Goal: Information Seeking & Learning: Learn about a topic

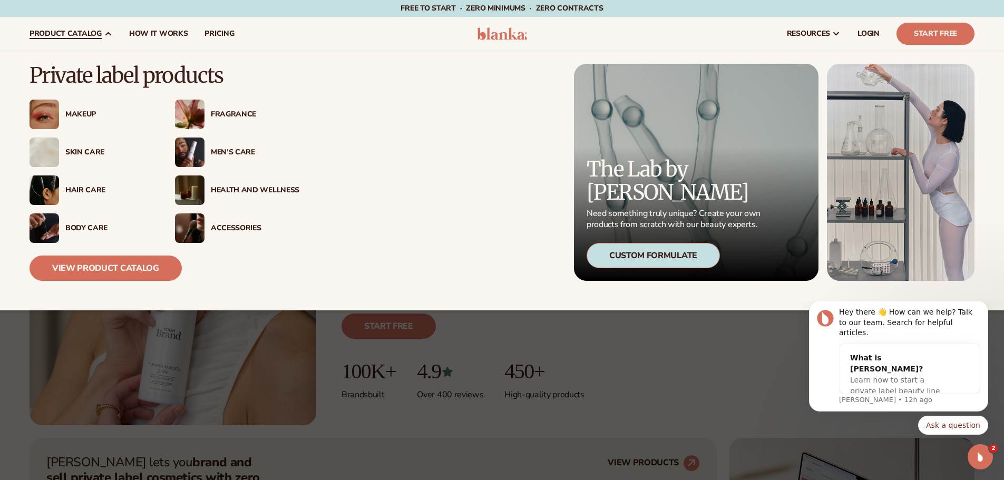
click at [93, 76] on p "Private label products" at bounding box center [165, 75] width 270 height 23
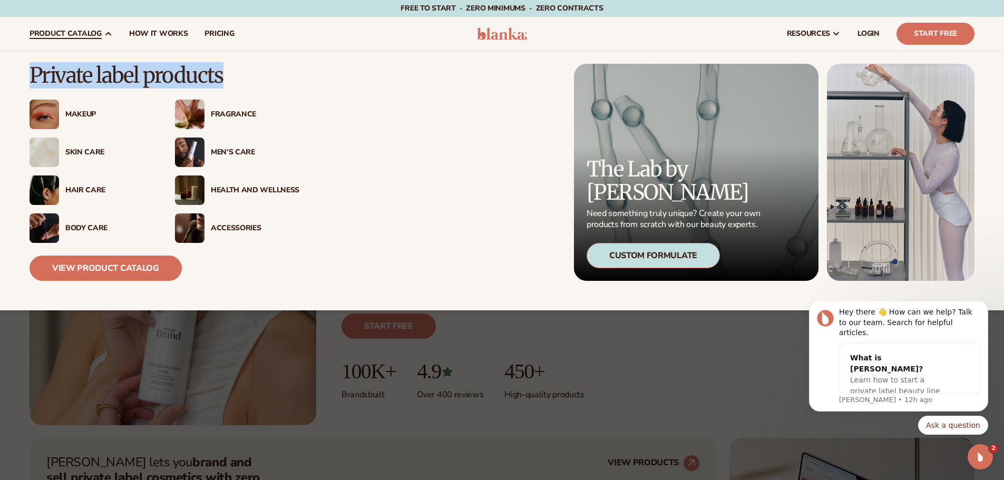
click at [93, 76] on p "Private label products" at bounding box center [165, 75] width 270 height 23
click at [254, 63] on div "Private label products Makeup" at bounding box center [502, 180] width 945 height 259
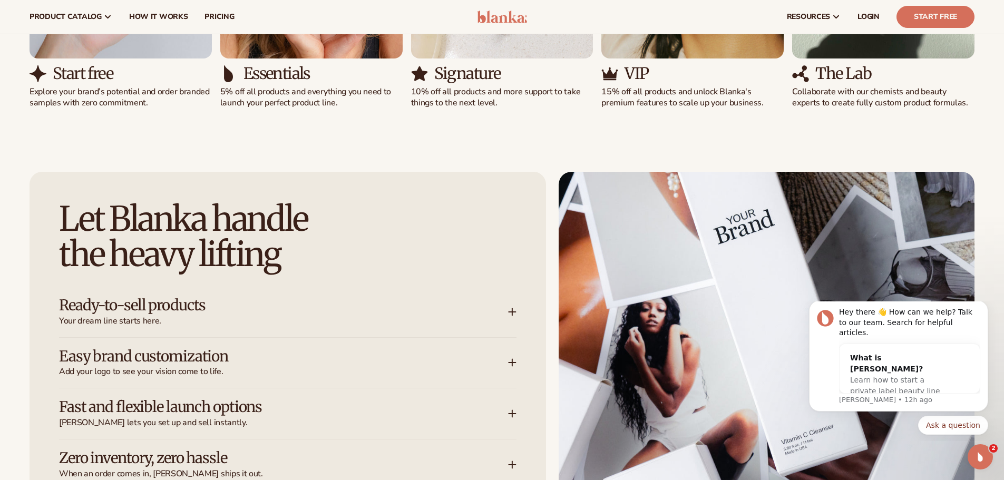
scroll to position [1107, 0]
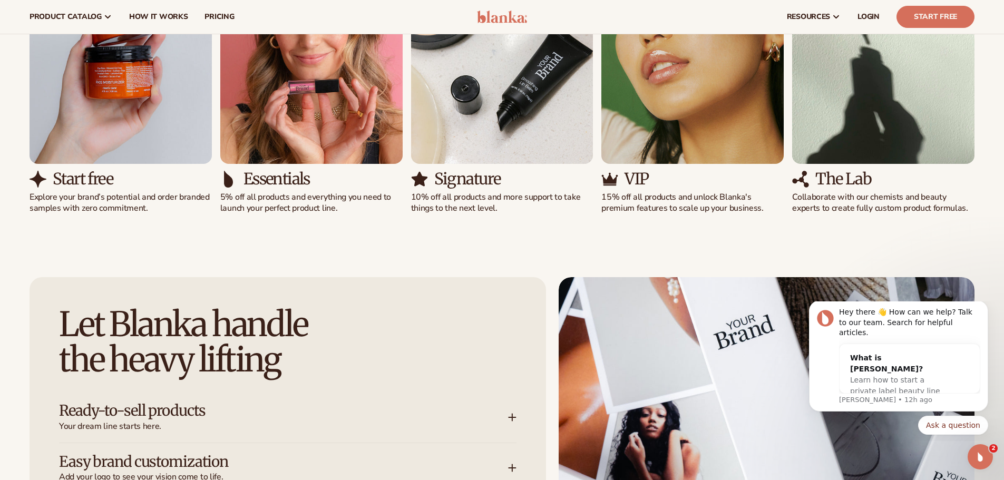
click at [233, 198] on div "Essentials 5% off all products and everything you need to launch your perfect p…" at bounding box center [311, 192] width 182 height 44
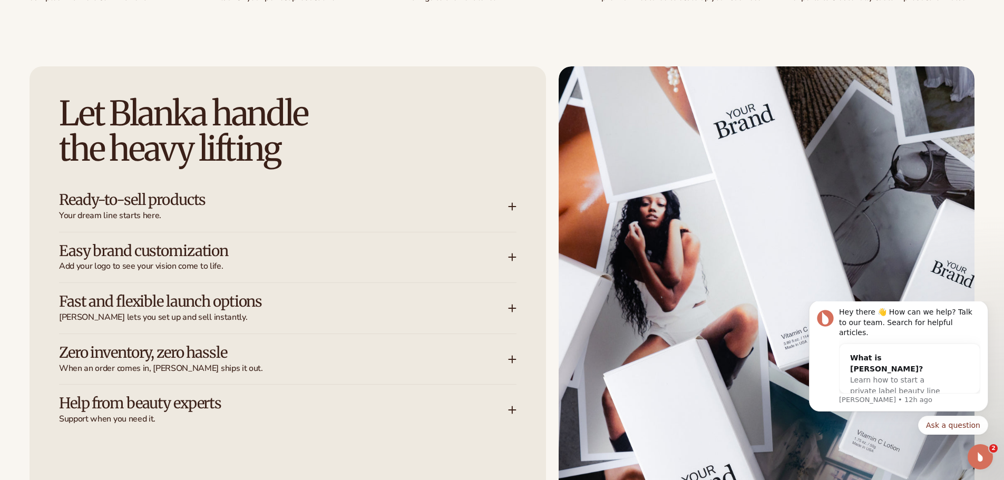
scroll to position [1424, 0]
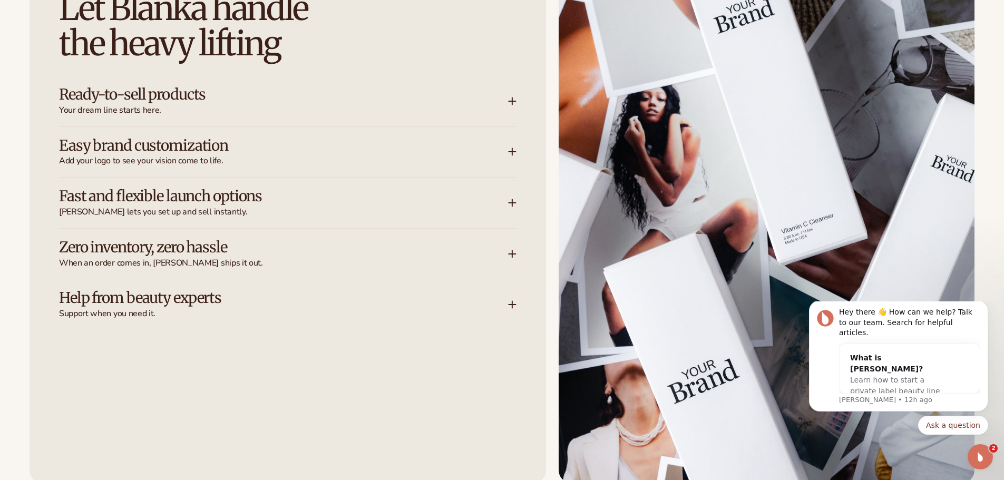
click at [215, 301] on h3 "Help from beauty experts" at bounding box center [268, 298] width 418 height 16
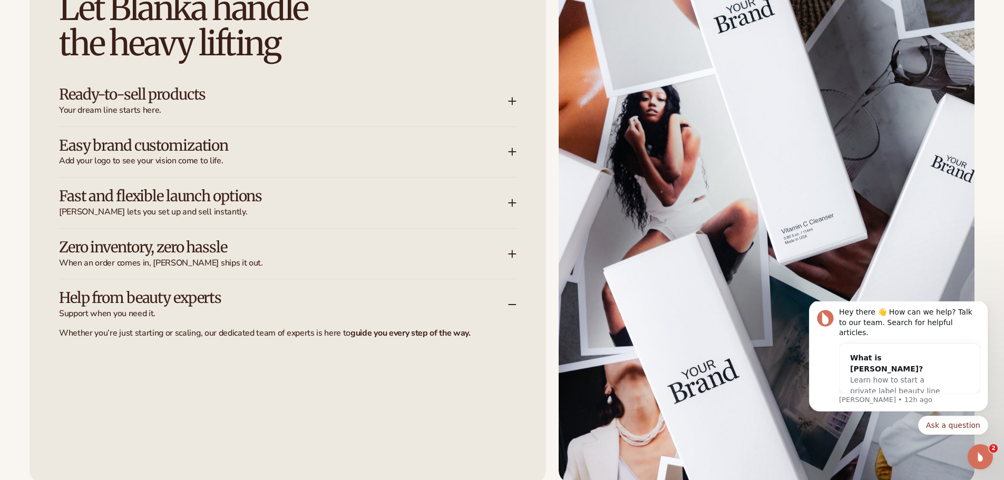
click at [340, 301] on h3 "Help from beauty experts" at bounding box center [268, 298] width 418 height 16
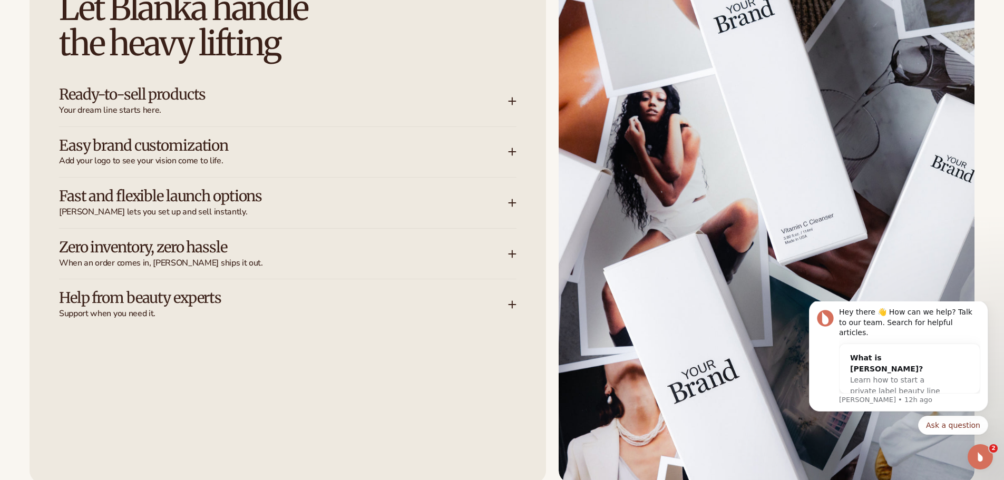
click at [312, 260] on span "When an order comes in, Blanka ships it out." at bounding box center [283, 263] width 449 height 11
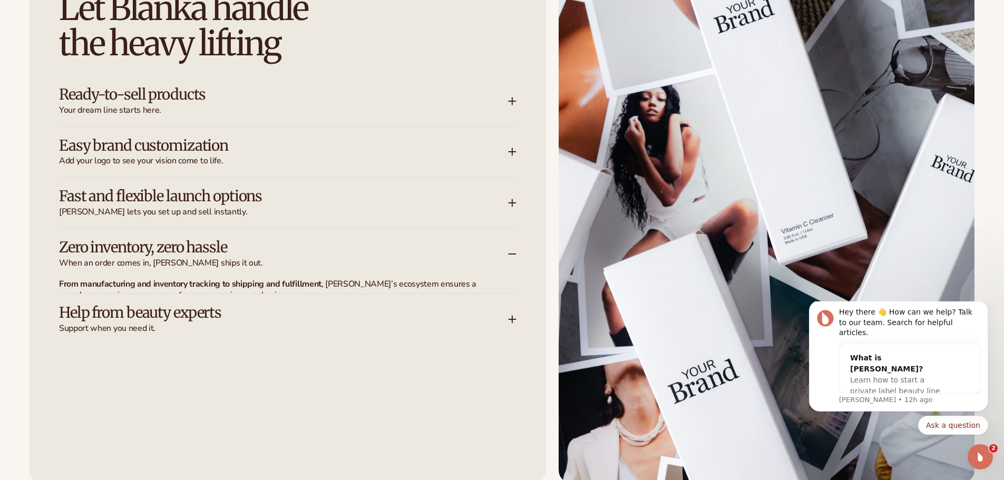
click at [310, 258] on span "When an order comes in, Blanka ships it out." at bounding box center [283, 263] width 449 height 11
click at [290, 219] on div "Fast and flexible launch options Blanka lets you set up and sell instantly." at bounding box center [288, 203] width 458 height 51
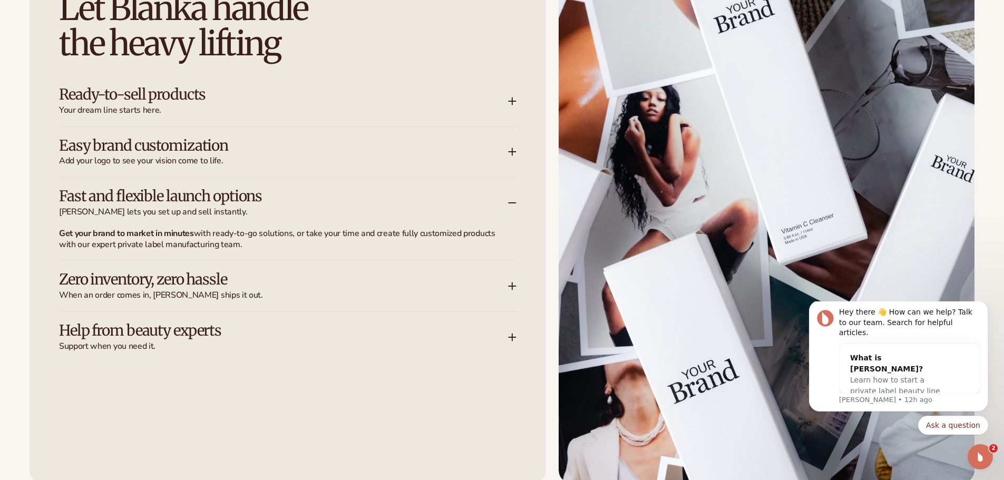
click at [288, 214] on span "Blanka lets you set up and sell instantly." at bounding box center [283, 212] width 449 height 11
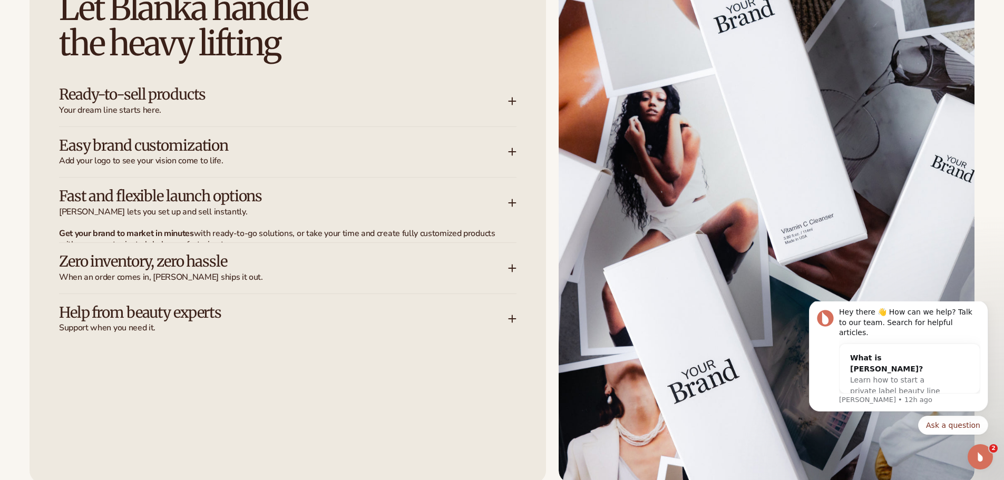
click at [265, 159] on span "Add your logo to see your vision come to life." at bounding box center [283, 161] width 449 height 11
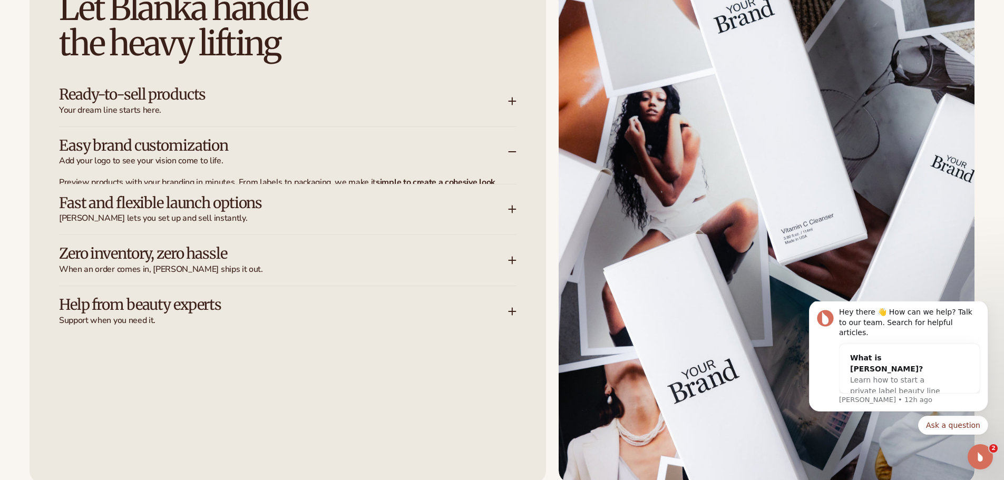
click at [265, 159] on span "Add your logo to see your vision come to life." at bounding box center [283, 161] width 449 height 11
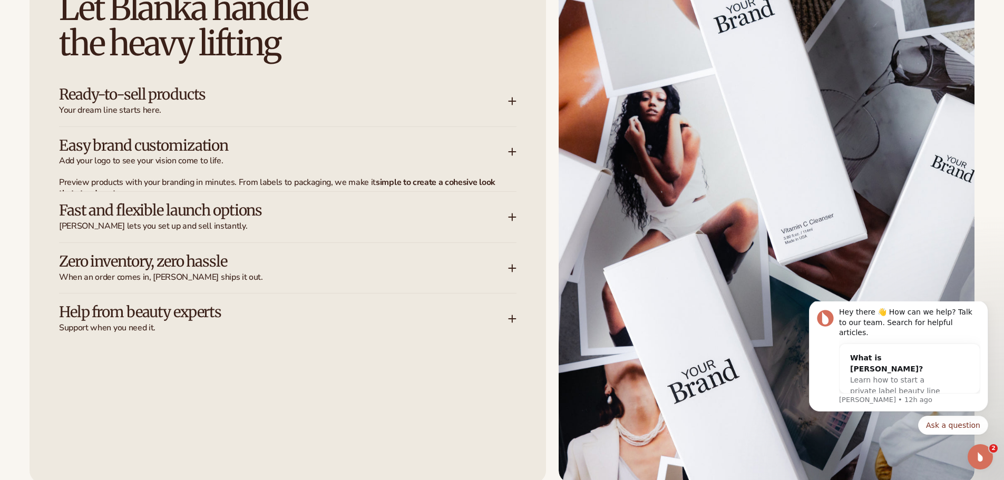
click at [254, 117] on div "Ready-to-sell products Your dream line starts here." at bounding box center [288, 101] width 458 height 51
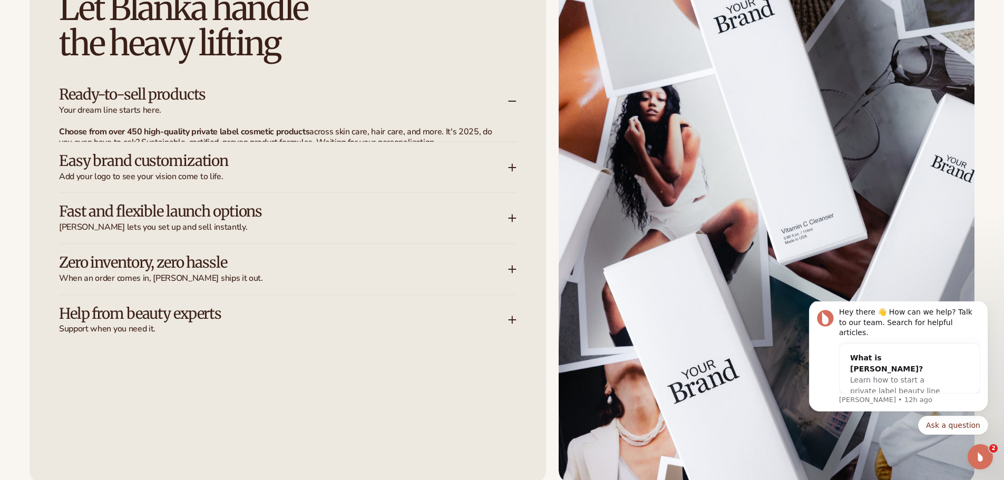
click at [254, 115] on span "Your dream line starts here." at bounding box center [283, 110] width 449 height 11
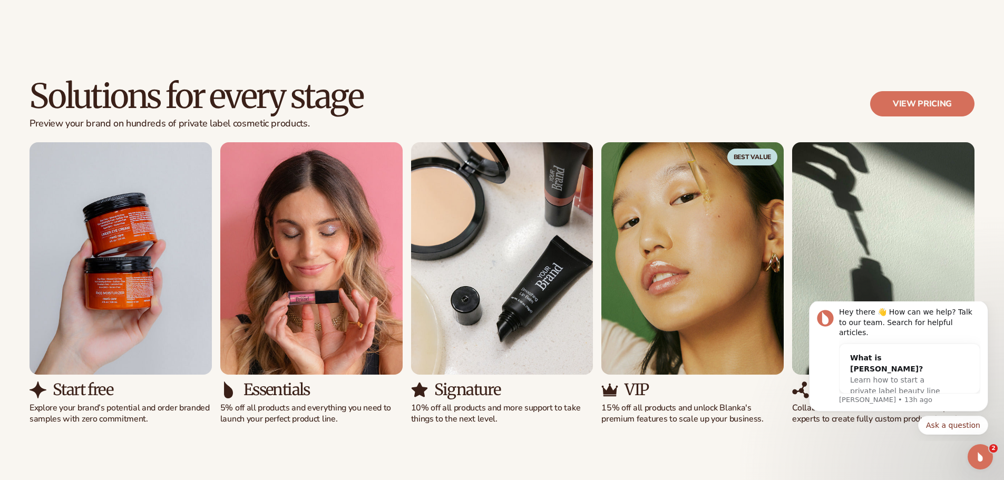
scroll to position [949, 0]
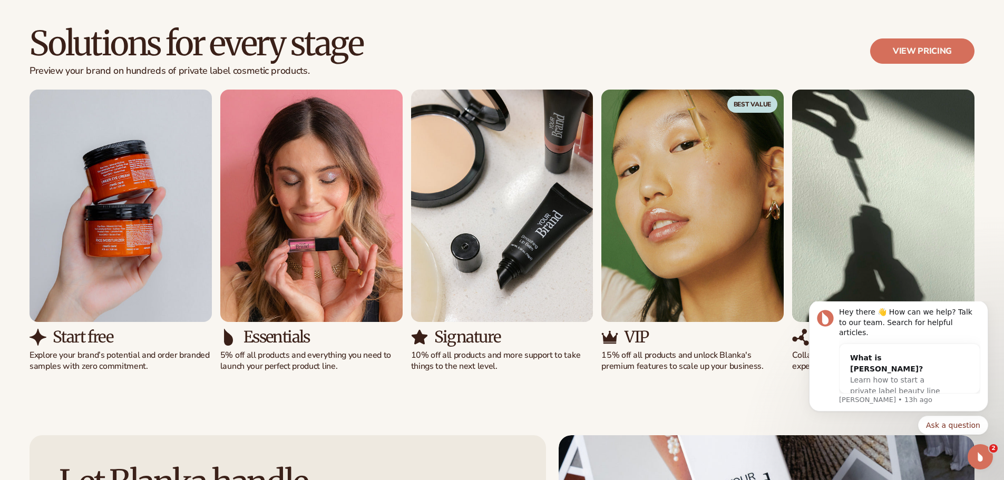
click at [307, 250] on img "2 / 5" at bounding box center [311, 206] width 182 height 233
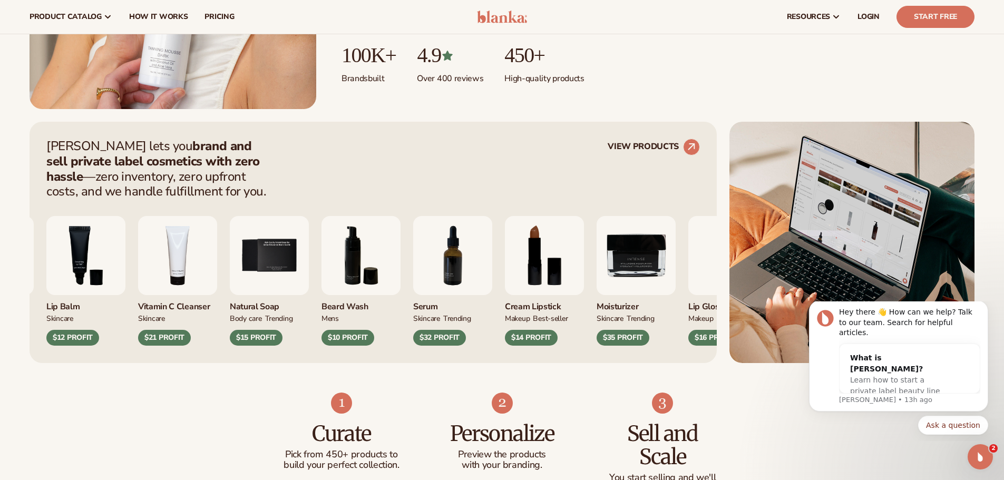
scroll to position [0, 0]
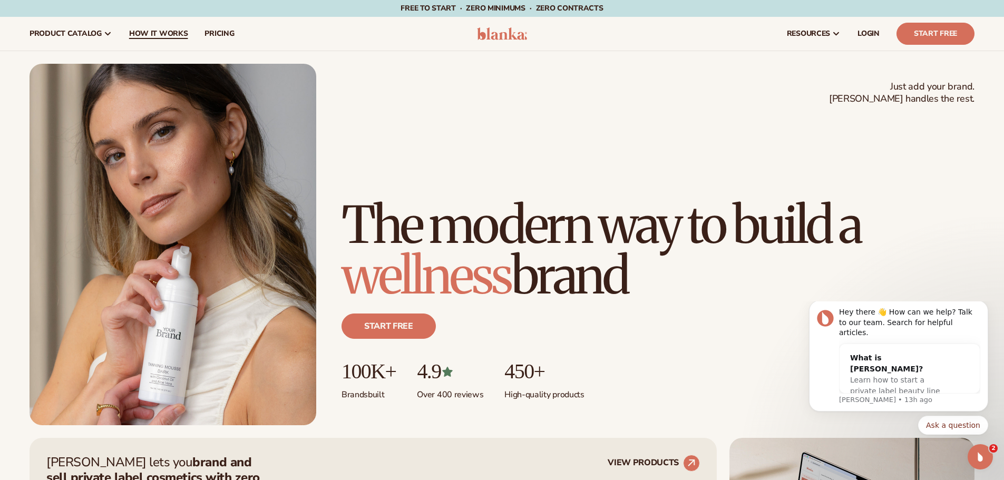
click at [166, 33] on span "How It Works" at bounding box center [158, 34] width 59 height 8
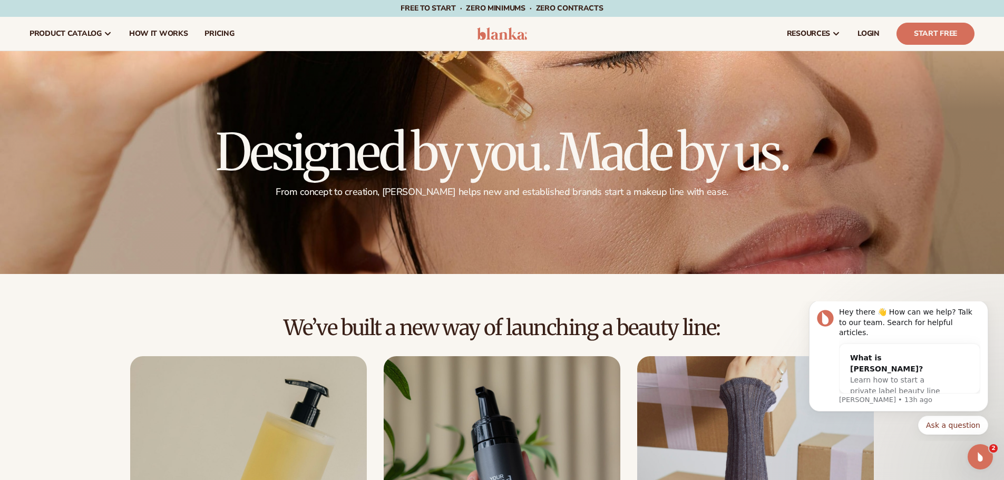
drag, startPoint x: 186, startPoint y: 90, endPoint x: 119, endPoint y: 209, distance: 136.2
click at [119, 209] on div at bounding box center [502, 162] width 1004 height 223
click at [497, 33] on img at bounding box center [502, 33] width 50 height 13
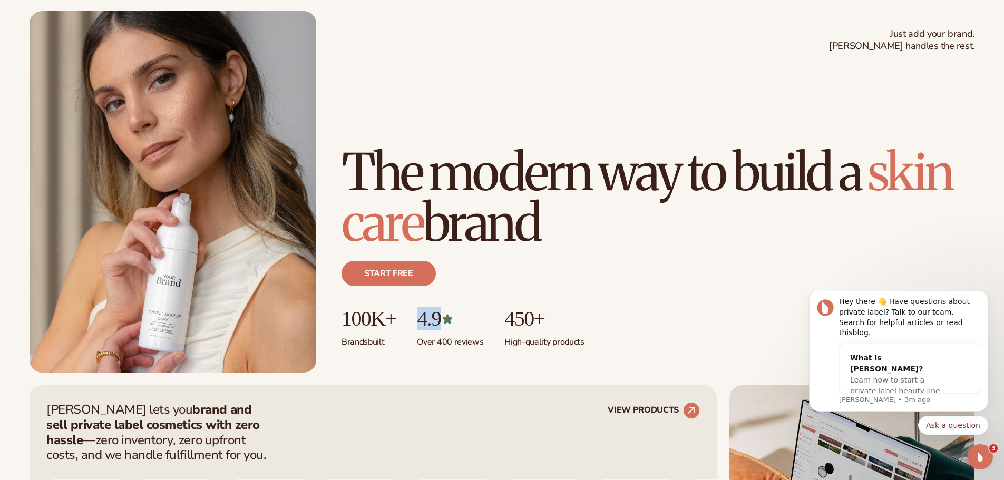
drag, startPoint x: 424, startPoint y: 324, endPoint x: 382, endPoint y: 315, distance: 43.6
click at [450, 325] on p "4.9" at bounding box center [450, 318] width 66 height 23
copy p "4.9"
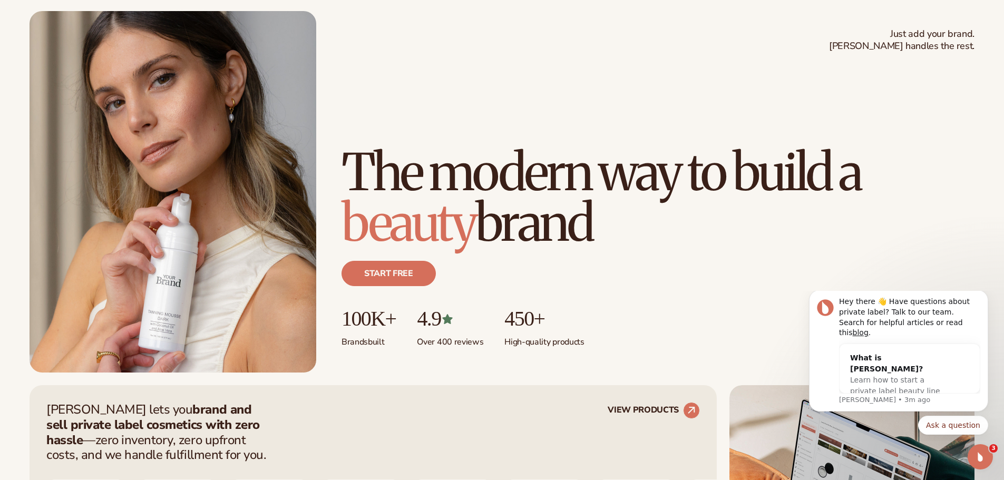
click at [430, 342] on p "Over 400 reviews" at bounding box center [450, 339] width 66 height 17
click at [479, 342] on p "Over 400 reviews" at bounding box center [450, 339] width 66 height 17
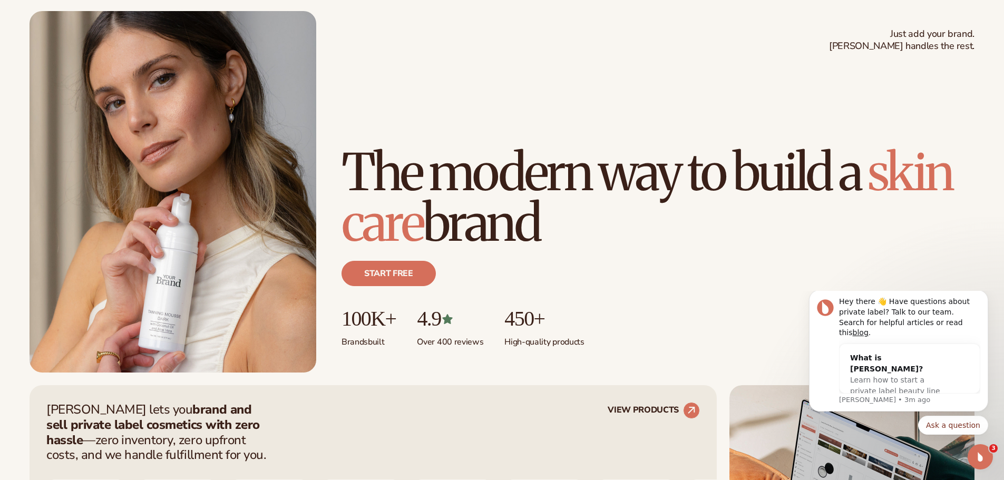
click at [336, 410] on div "Blanka lets you brand and sell private label cosmetics with zero hassle —zero i…" at bounding box center [373, 432] width 654 height 61
drag, startPoint x: 553, startPoint y: 317, endPoint x: 507, endPoint y: 316, distance: 45.9
click at [507, 316] on ul "100K+ Brands built 4.9 Over 400 reviews 450+ High-quality products" at bounding box center [658, 327] width 633 height 41
